Goal: Complete application form: Complete application form

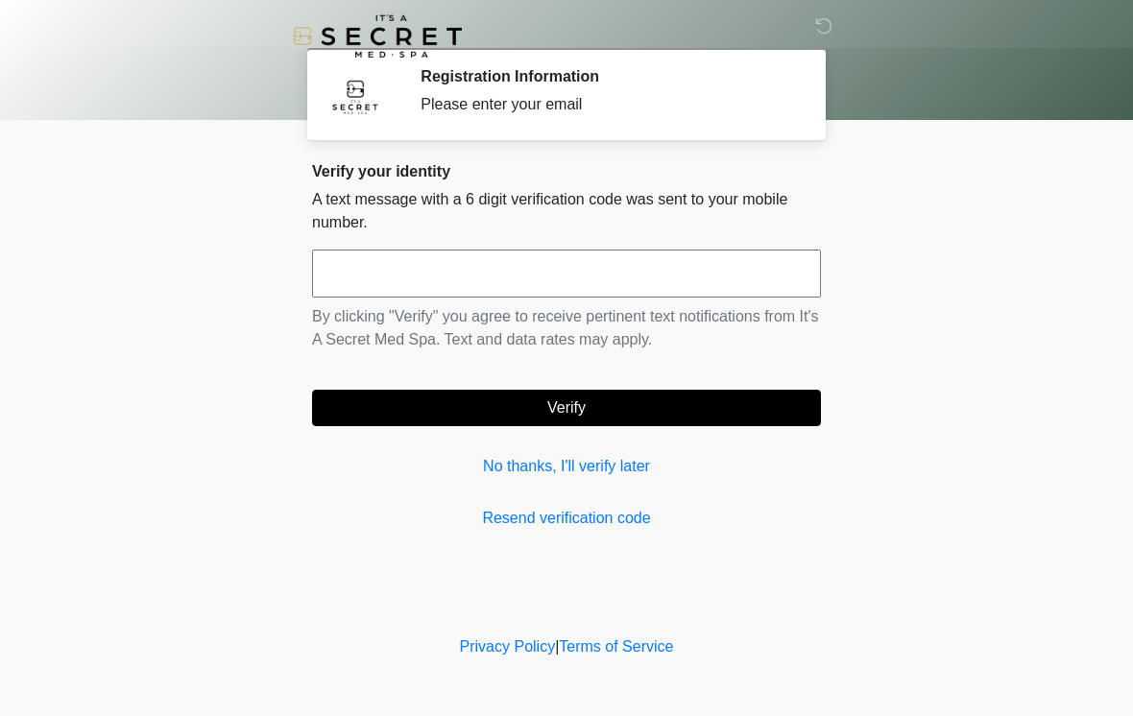
click at [740, 262] on input "text" at bounding box center [566, 274] width 509 height 48
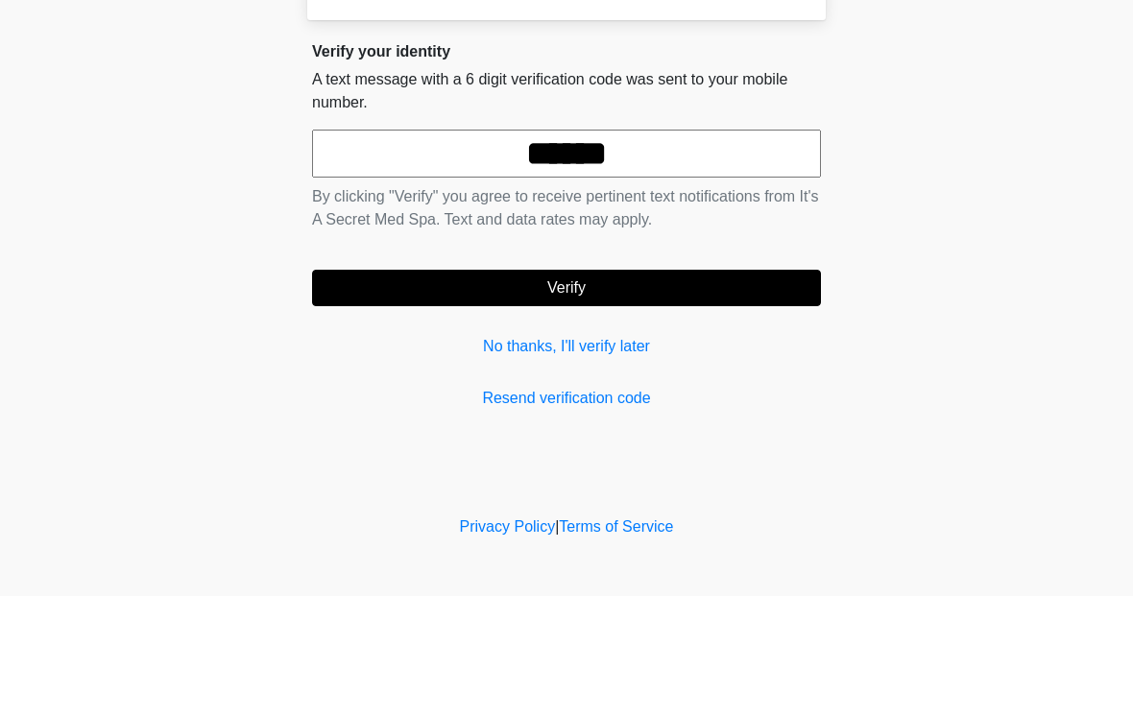
type input "******"
click at [720, 390] on button "Verify" at bounding box center [566, 408] width 509 height 36
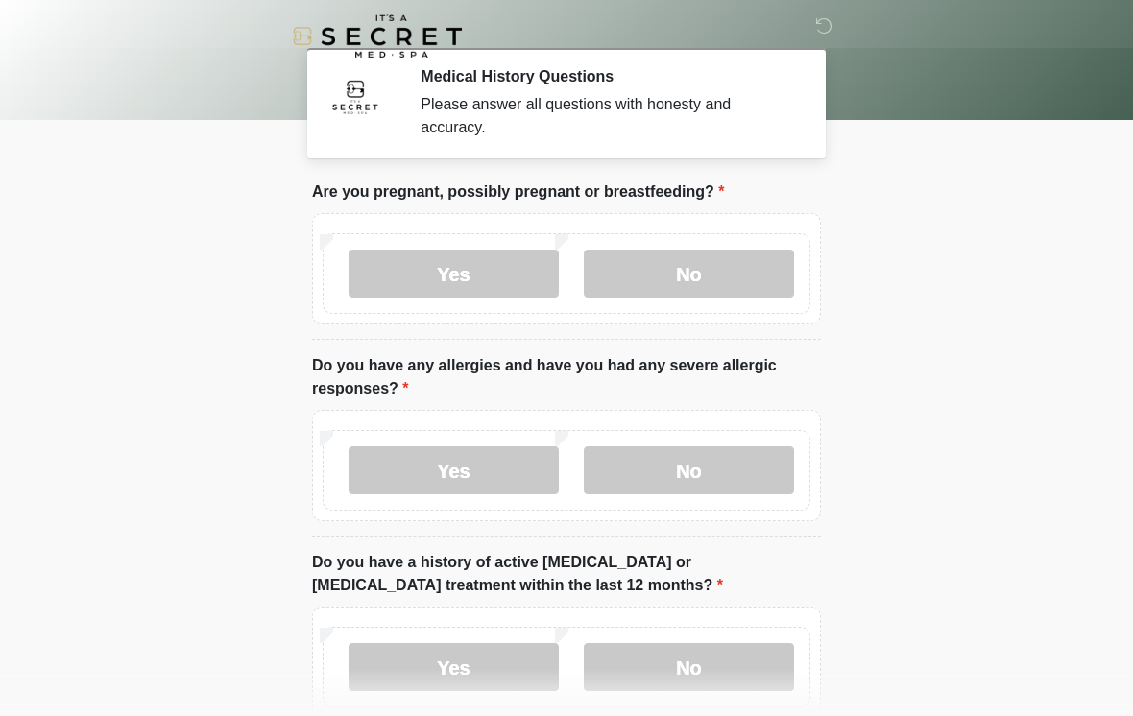
click at [713, 281] on label "No" at bounding box center [689, 274] width 210 height 48
click at [664, 472] on label "No" at bounding box center [689, 470] width 210 height 48
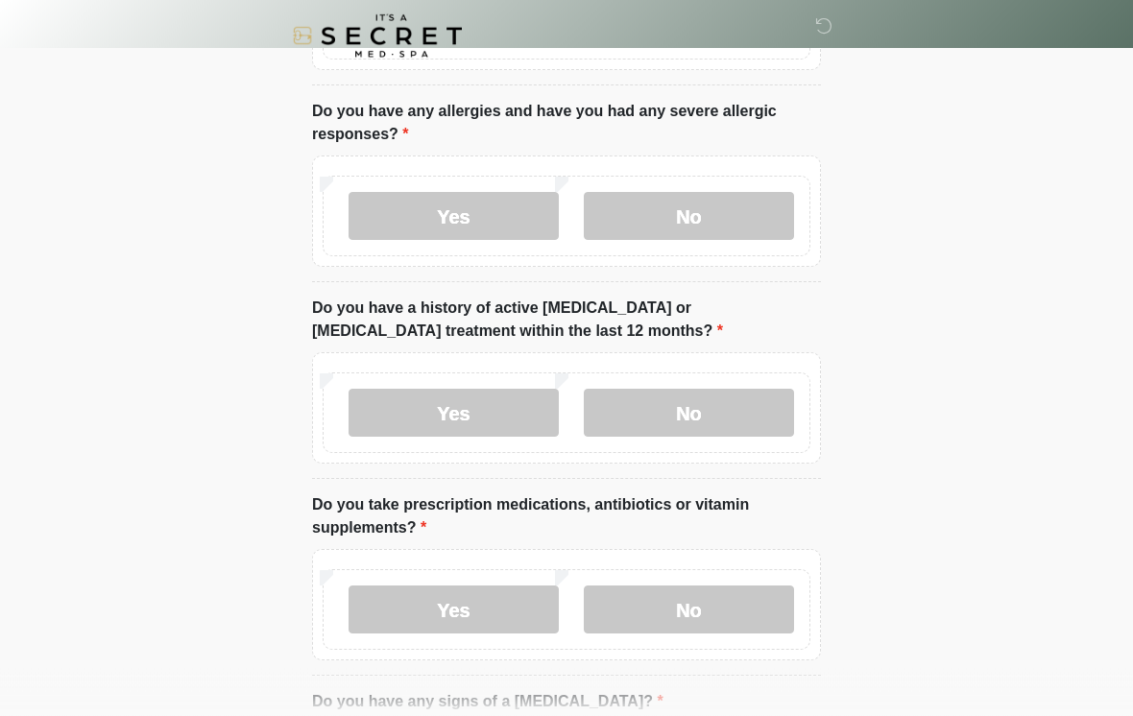
click at [718, 397] on label "No" at bounding box center [689, 414] width 210 height 48
click at [641, 617] on label "No" at bounding box center [689, 609] width 210 height 48
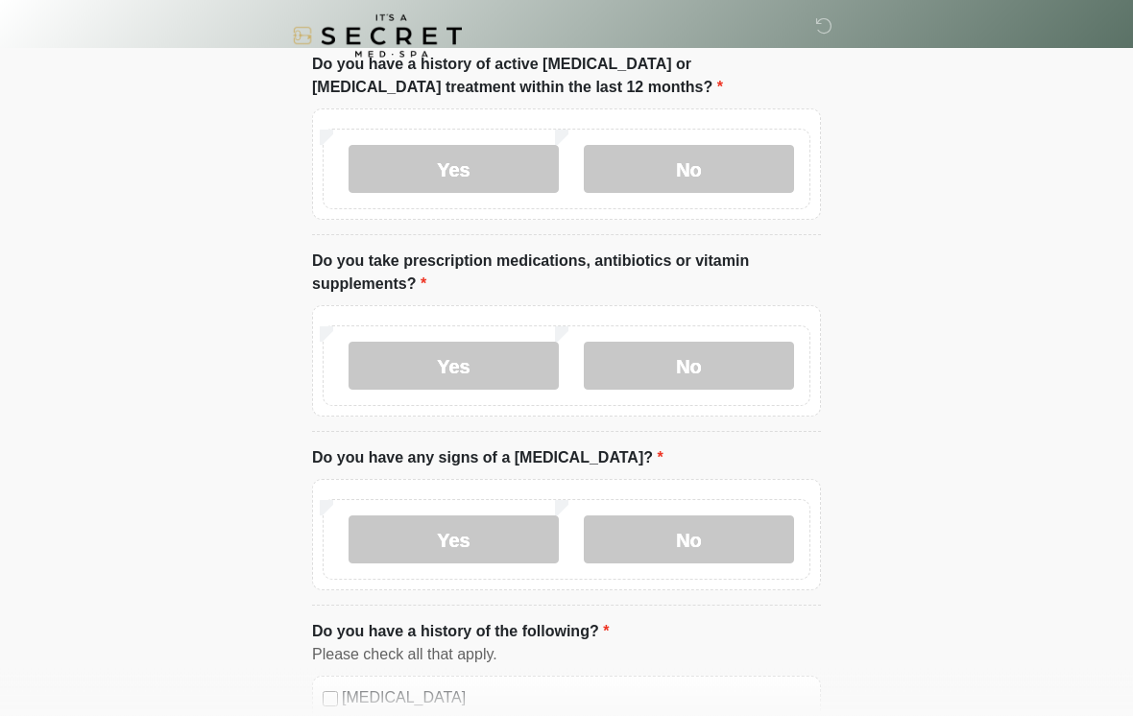
scroll to position [581, 0]
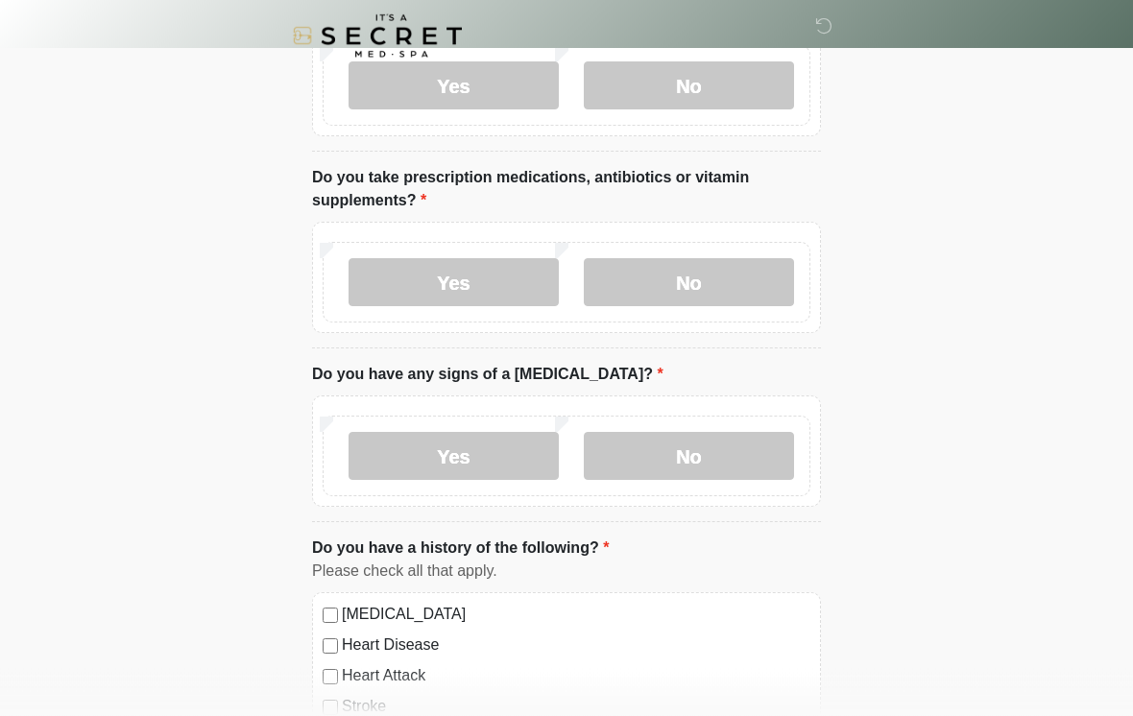
click at [707, 447] on label "No" at bounding box center [689, 457] width 210 height 48
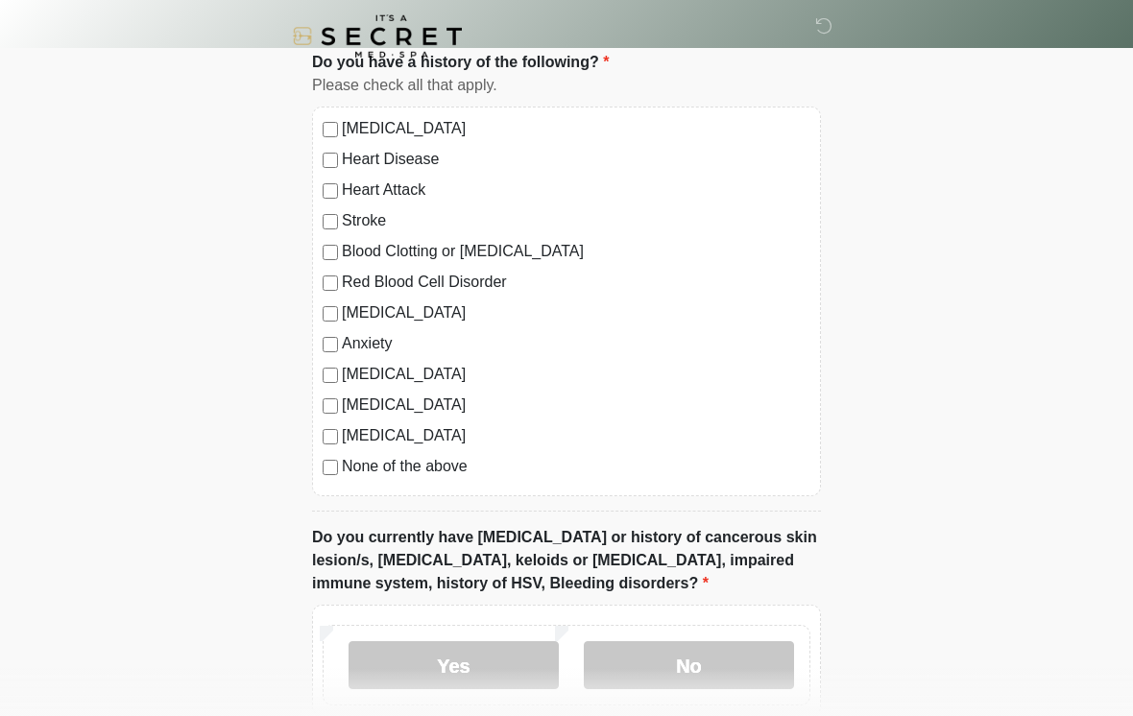
scroll to position [1132, 0]
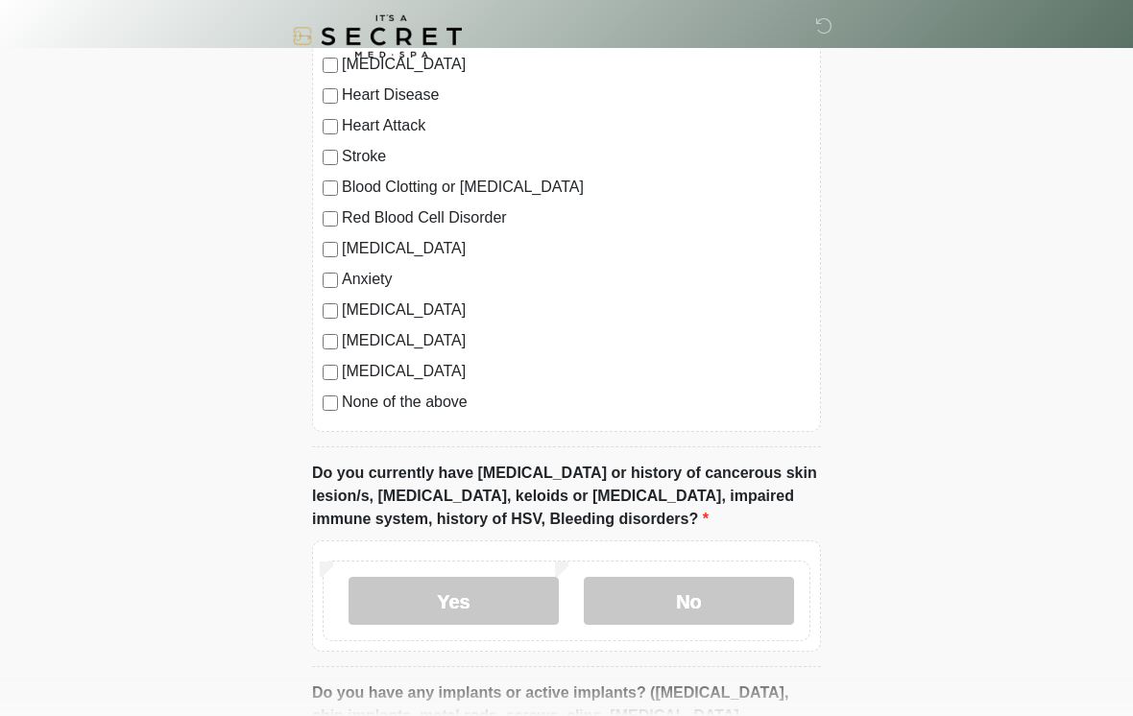
click at [349, 422] on div "[MEDICAL_DATA] Heart Disease Heart Attack Stroke Blood Clotting or [MEDICAL_DAT…" at bounding box center [566, 237] width 509 height 390
click at [350, 407] on label "None of the above" at bounding box center [576, 402] width 468 height 23
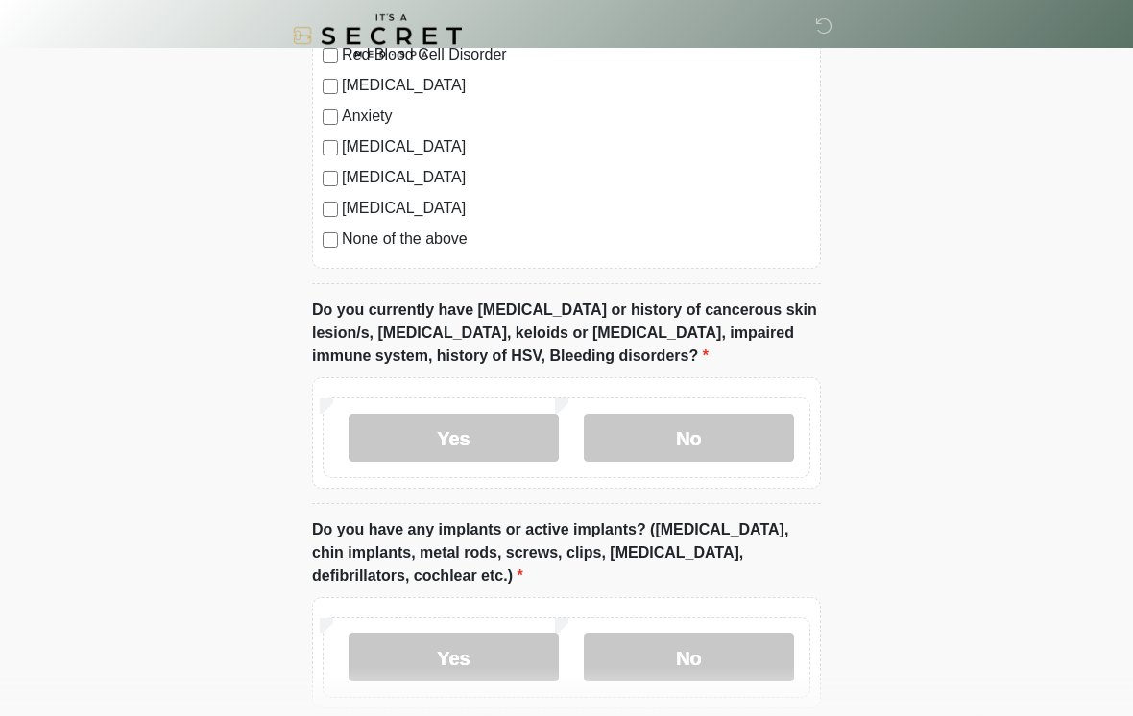
scroll to position [1295, 0]
click at [737, 426] on label "No" at bounding box center [689, 438] width 210 height 48
click at [649, 653] on label "No" at bounding box center [689, 657] width 210 height 48
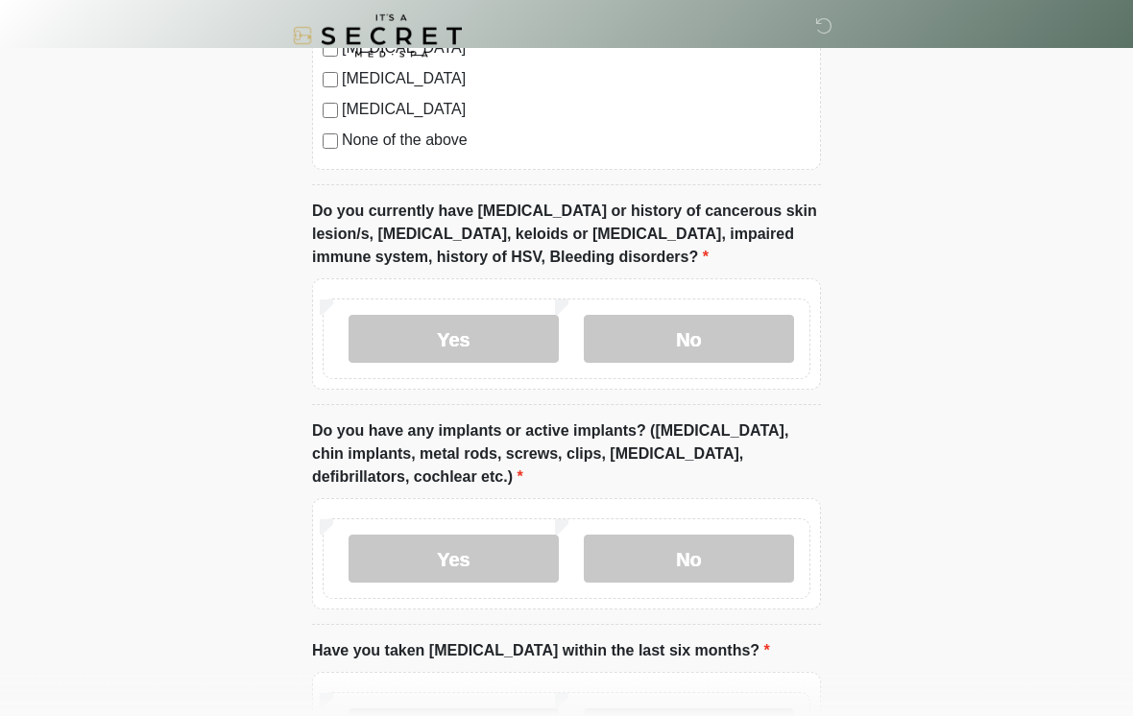
scroll to position [1598, 0]
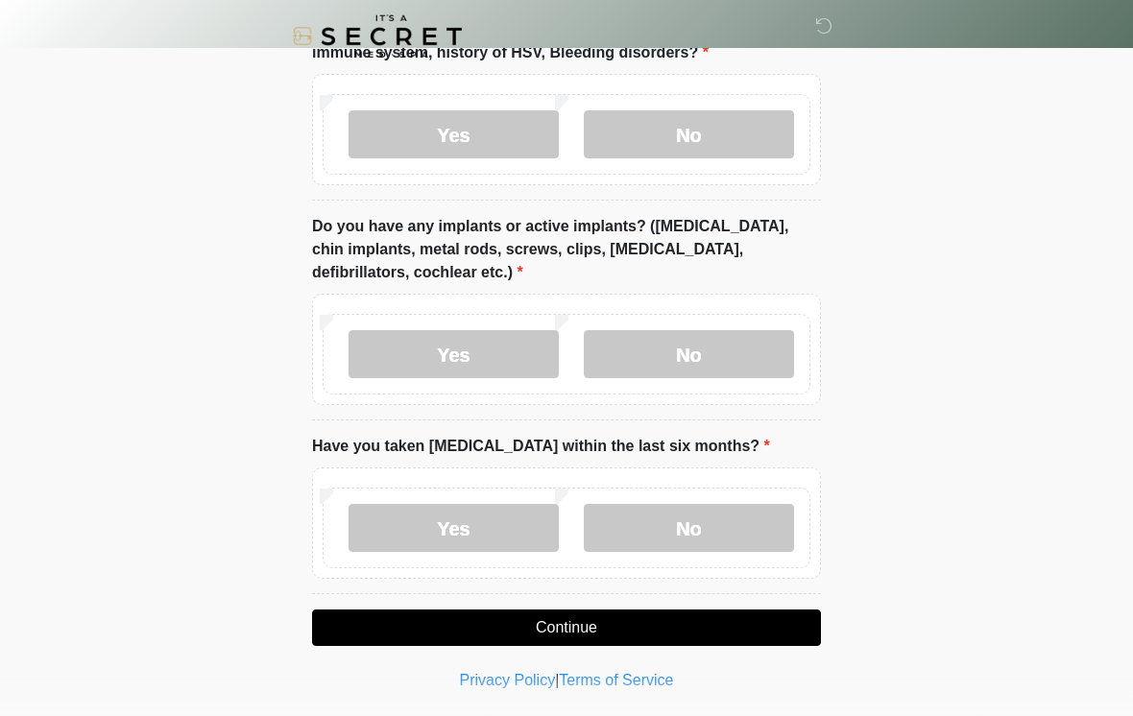
click at [696, 513] on label "No" at bounding box center [689, 528] width 210 height 48
click at [648, 614] on button "Continue" at bounding box center [566, 627] width 509 height 36
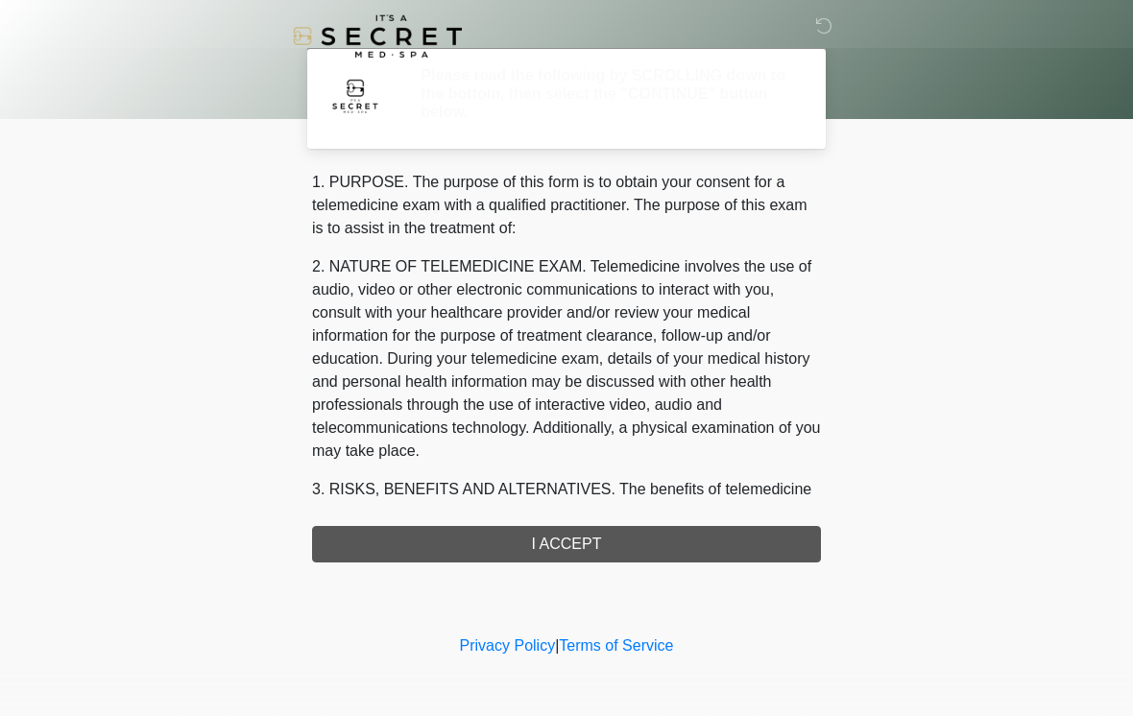
scroll to position [0, 0]
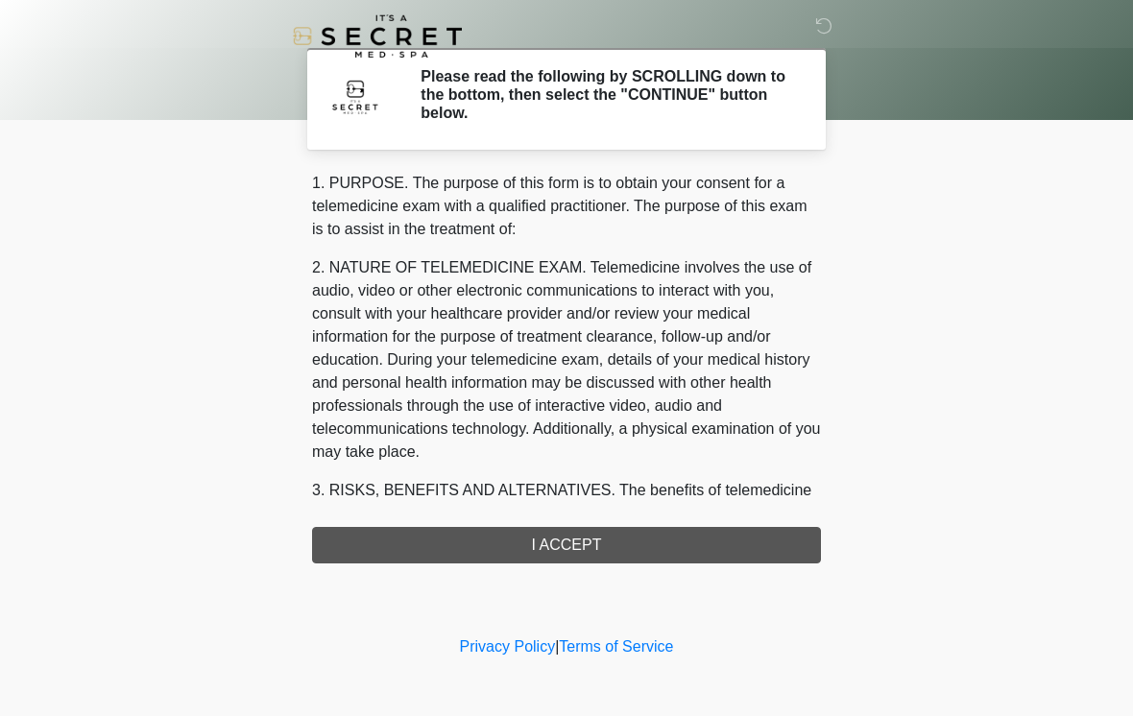
click at [676, 532] on div "1. PURPOSE. The purpose of this form is to obtain your consent for a telemedici…" at bounding box center [566, 368] width 509 height 392
click at [681, 528] on div "1. PURPOSE. The purpose of this form is to obtain your consent for a telemedici…" at bounding box center [566, 368] width 509 height 392
click at [681, 535] on div "1. PURPOSE. The purpose of this form is to obtain your consent for a telemedici…" at bounding box center [566, 368] width 509 height 392
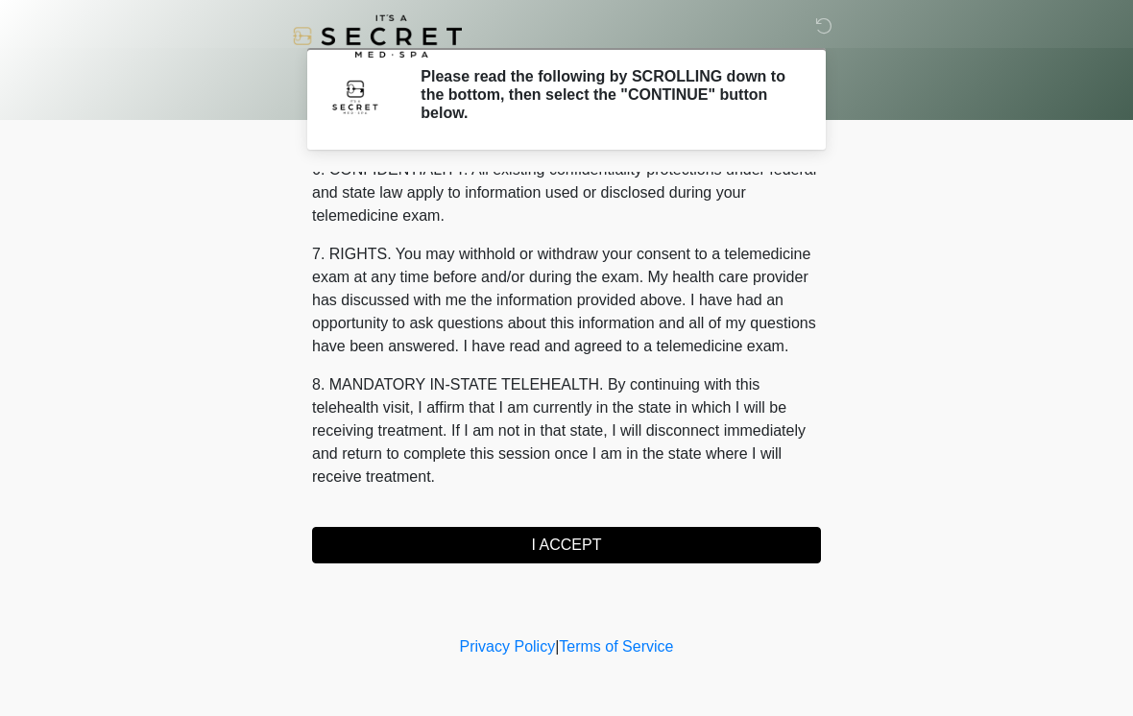
scroll to position [781, 0]
click at [482, 536] on button "I ACCEPT" at bounding box center [566, 545] width 509 height 36
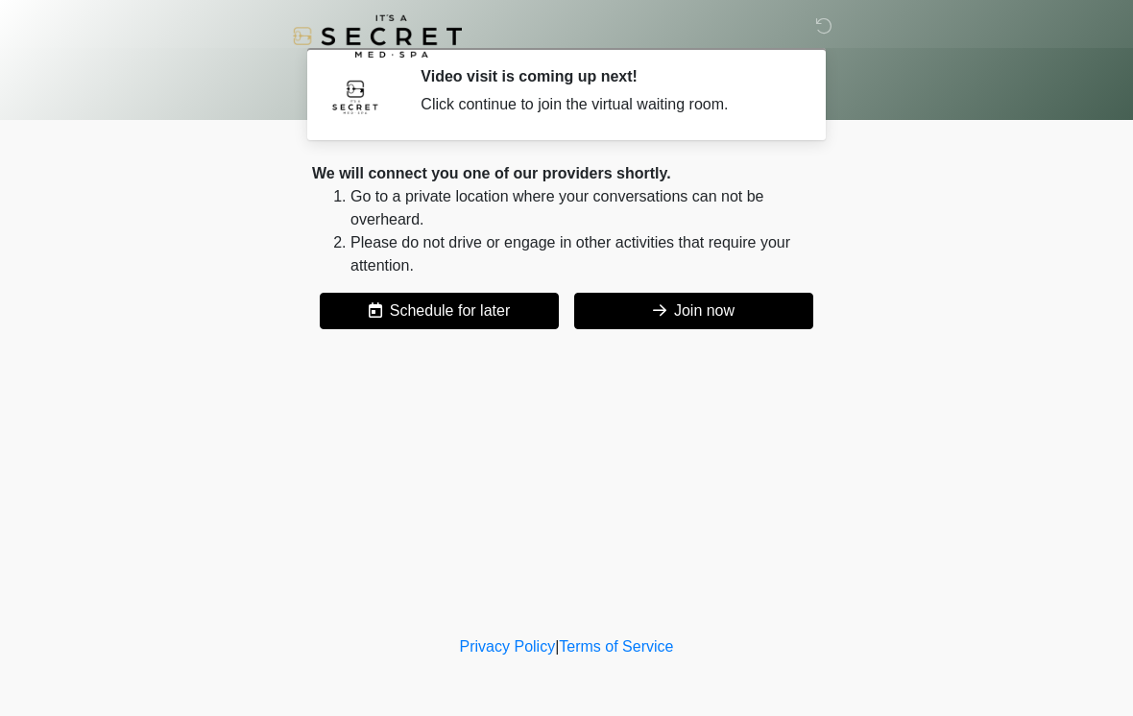
click at [751, 304] on button "Join now" at bounding box center [693, 311] width 239 height 36
